Goal: Information Seeking & Learning: Learn about a topic

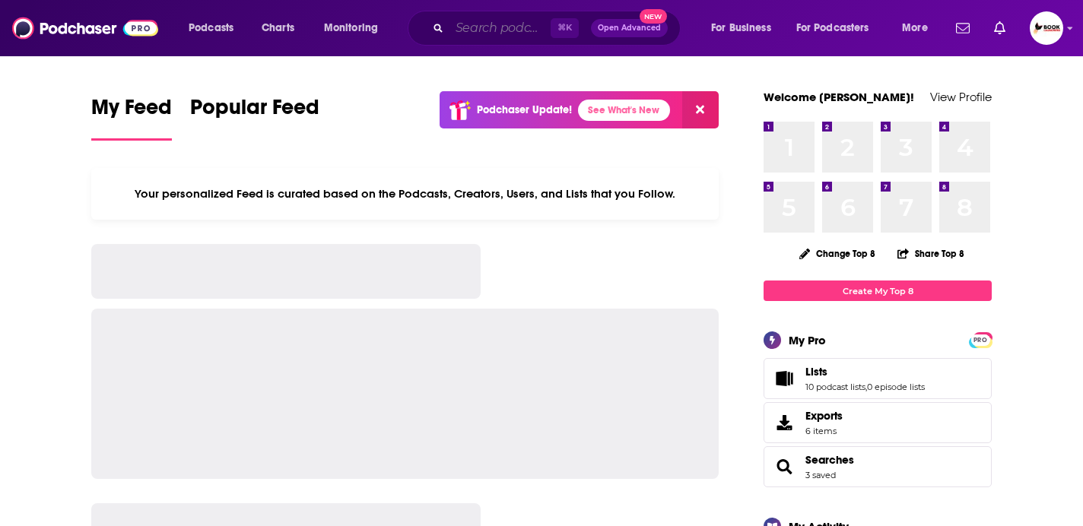
click at [499, 32] on input "Search podcasts, credits, & more..." at bounding box center [499, 28] width 101 height 24
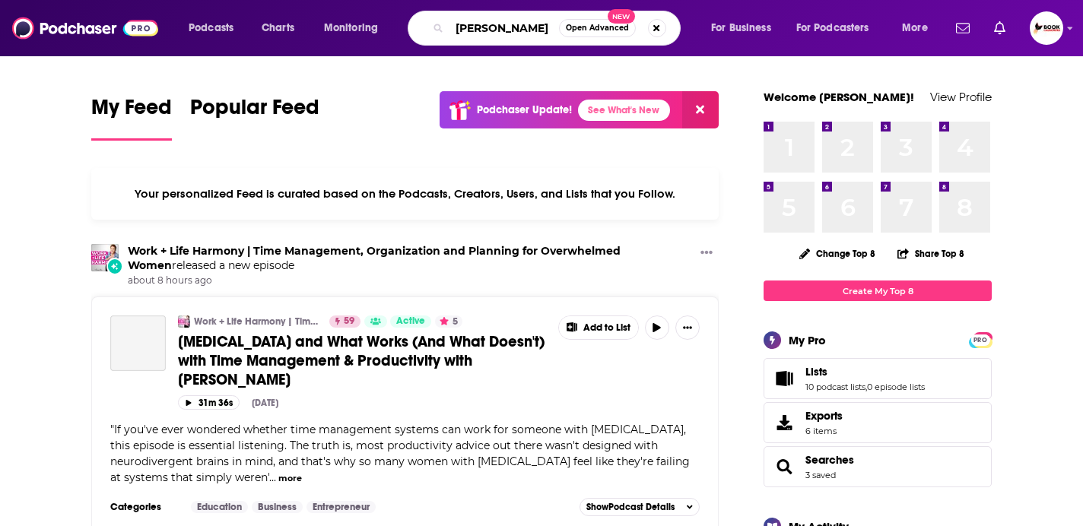
type input "[PERSON_NAME]"
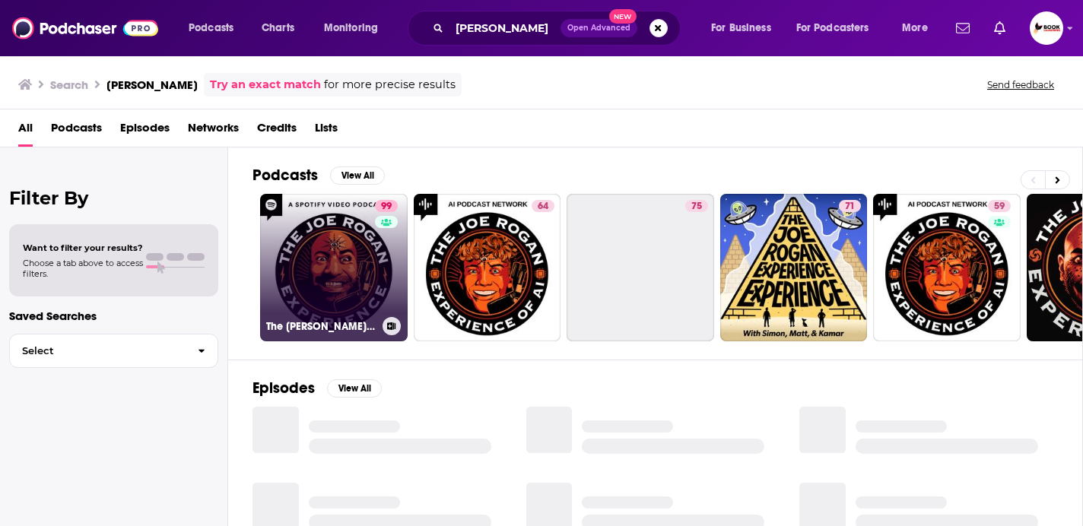
click at [297, 266] on link "99 The [PERSON_NAME] Experience" at bounding box center [334, 268] width 148 height 148
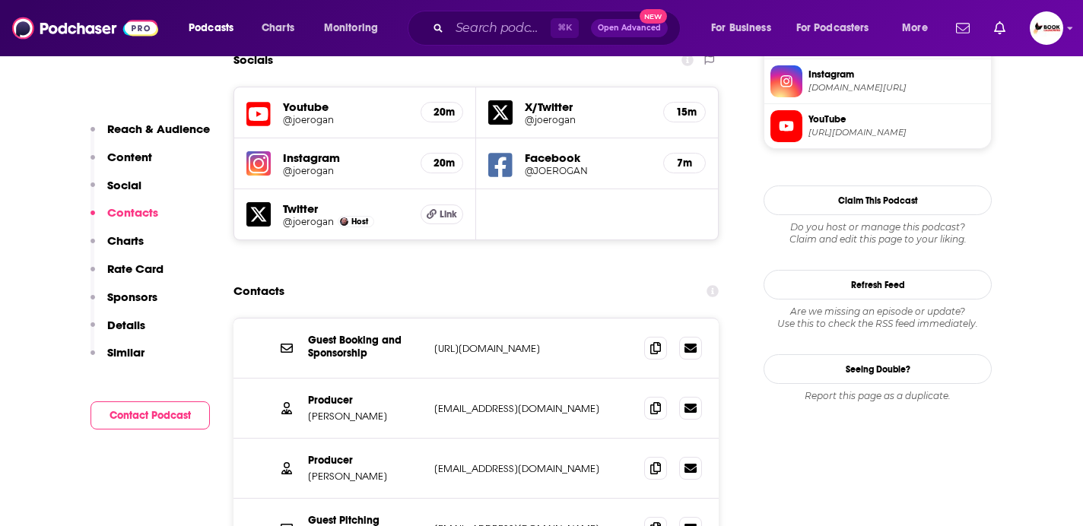
scroll to position [1368, 0]
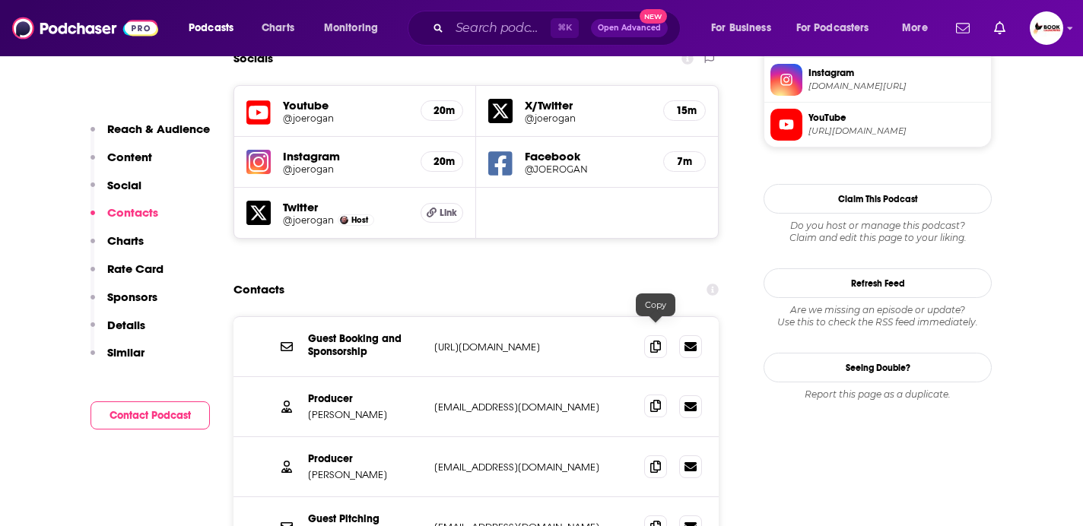
click at [656, 400] on icon at bounding box center [655, 406] width 11 height 12
